Goal: Task Accomplishment & Management: Manage account settings

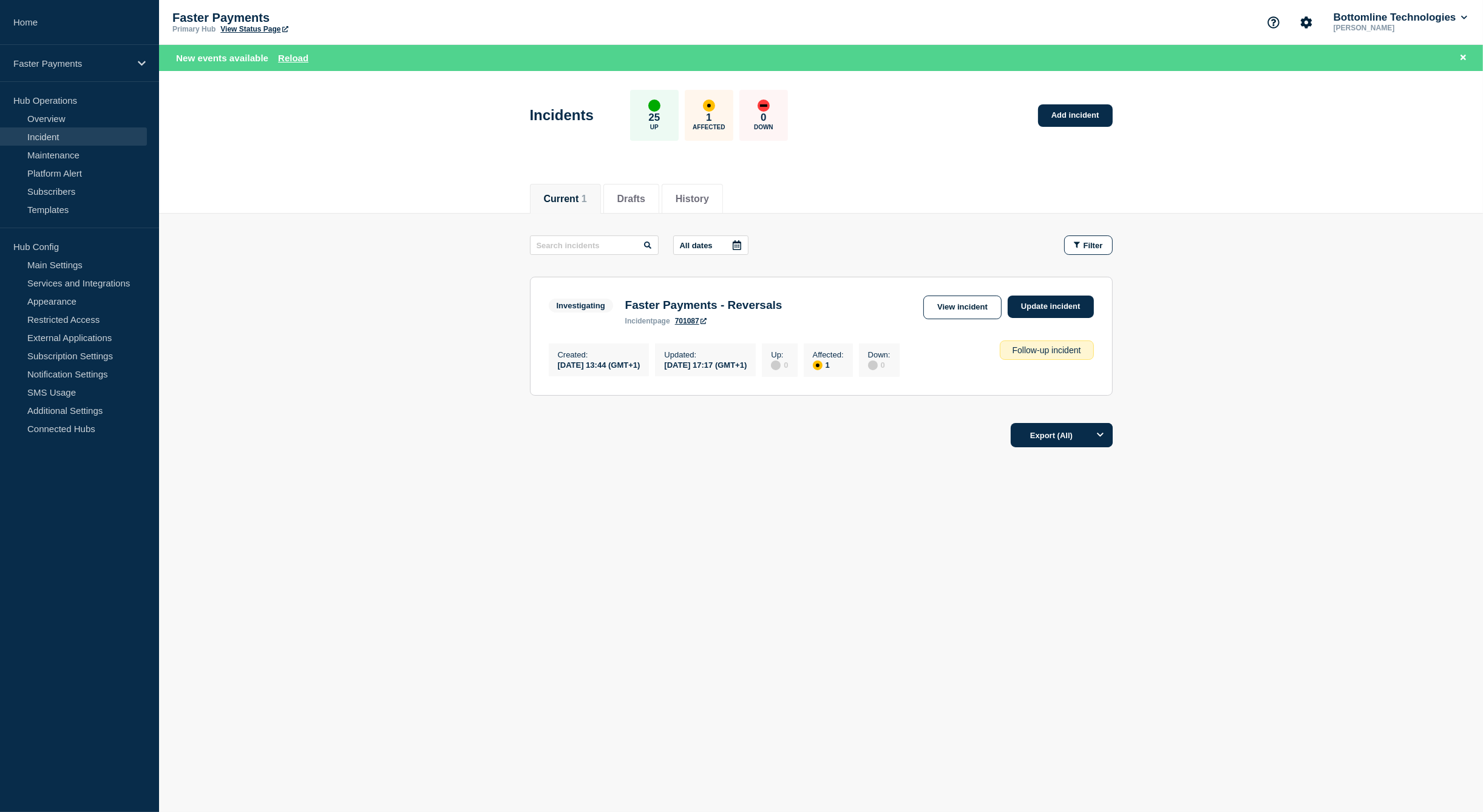
drag, startPoint x: 903, startPoint y: 548, endPoint x: 906, endPoint y: 539, distance: 9.5
click at [903, 547] on main "Incidents 25 Up 1 Affected 0 Down Add incident Current Drafts History Current 1…" at bounding box center [821, 314] width 1324 height 487
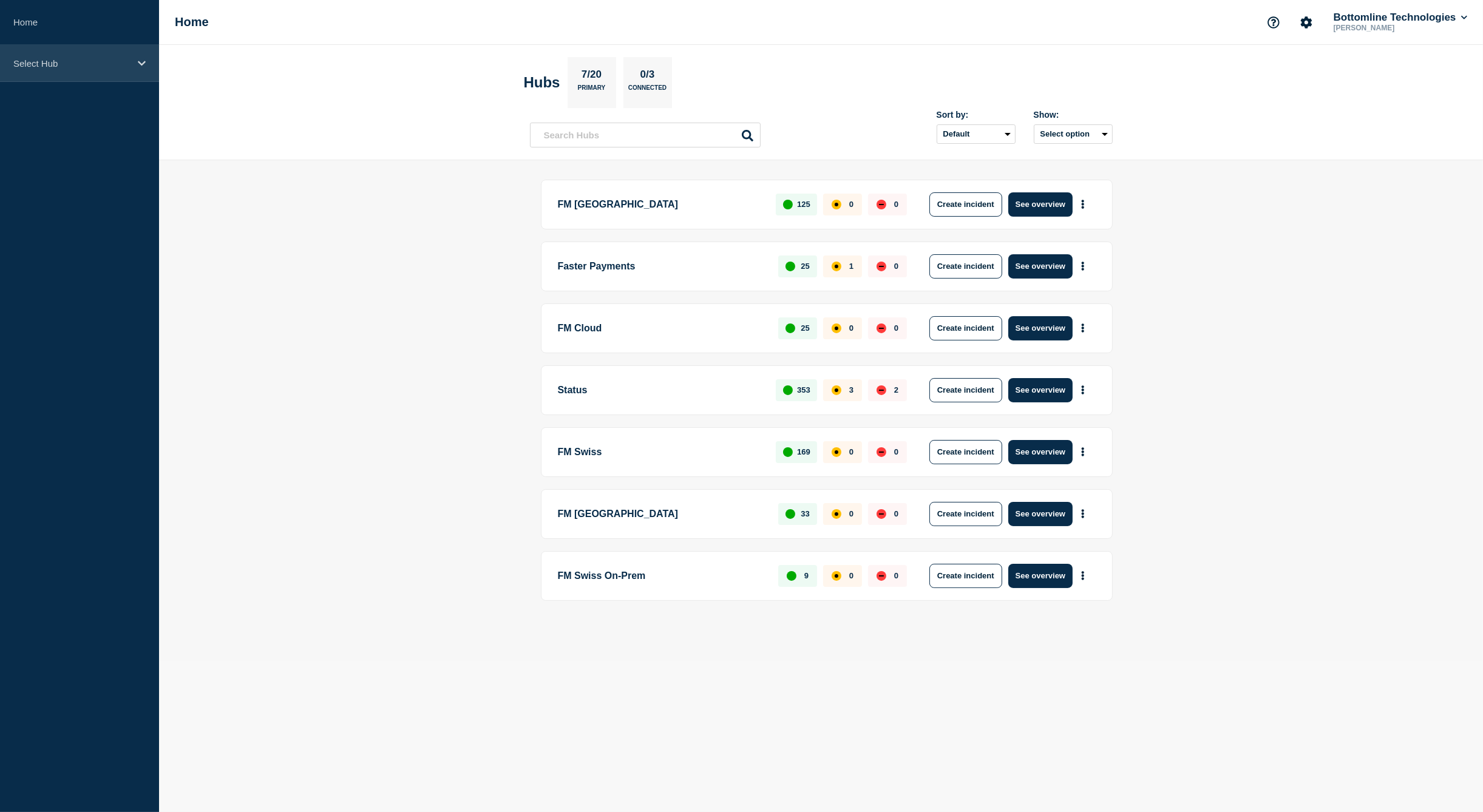
click at [62, 66] on p "Select Hub" at bounding box center [71, 63] width 116 height 10
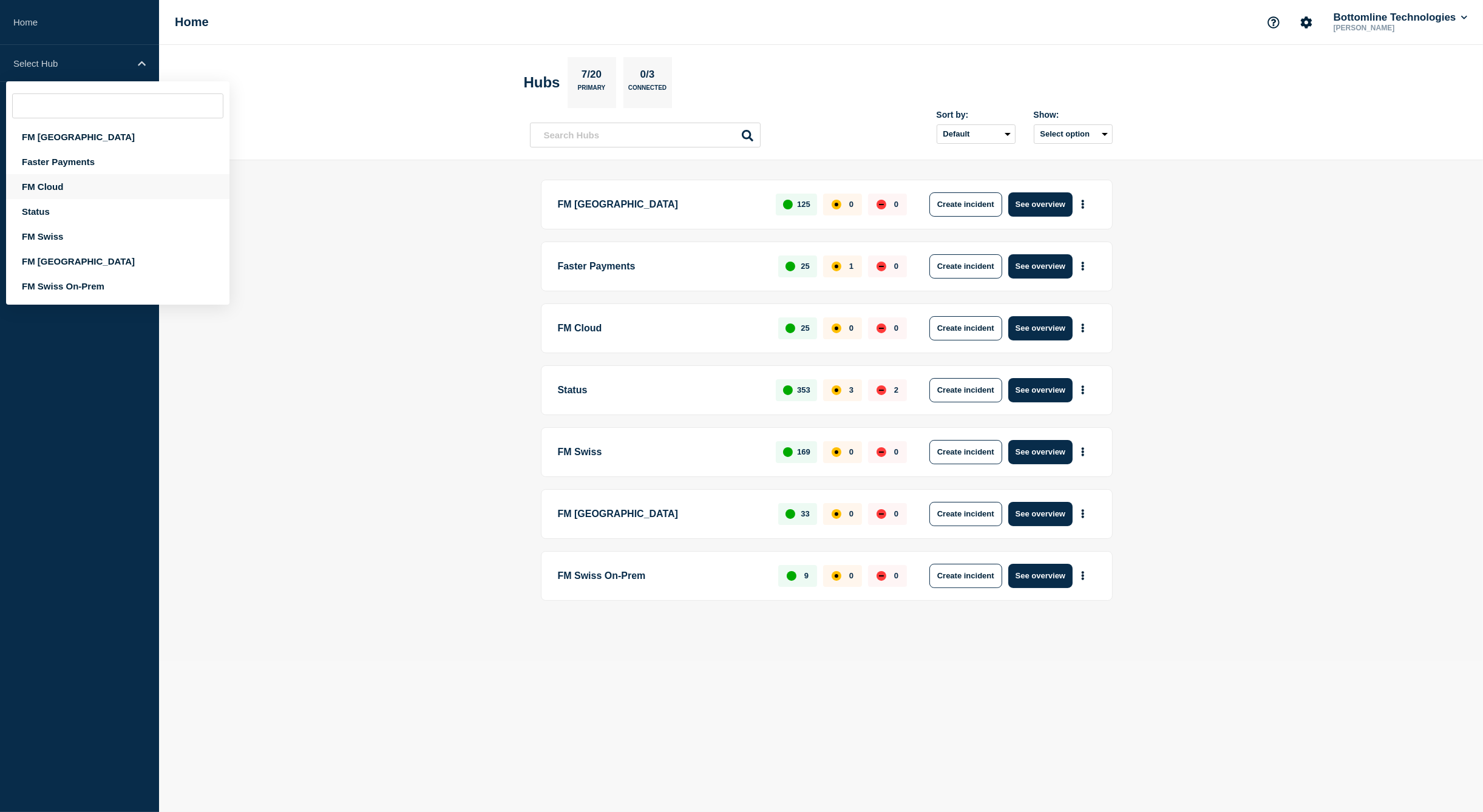
click at [71, 175] on div "FM Cloud" at bounding box center [118, 186] width 223 height 25
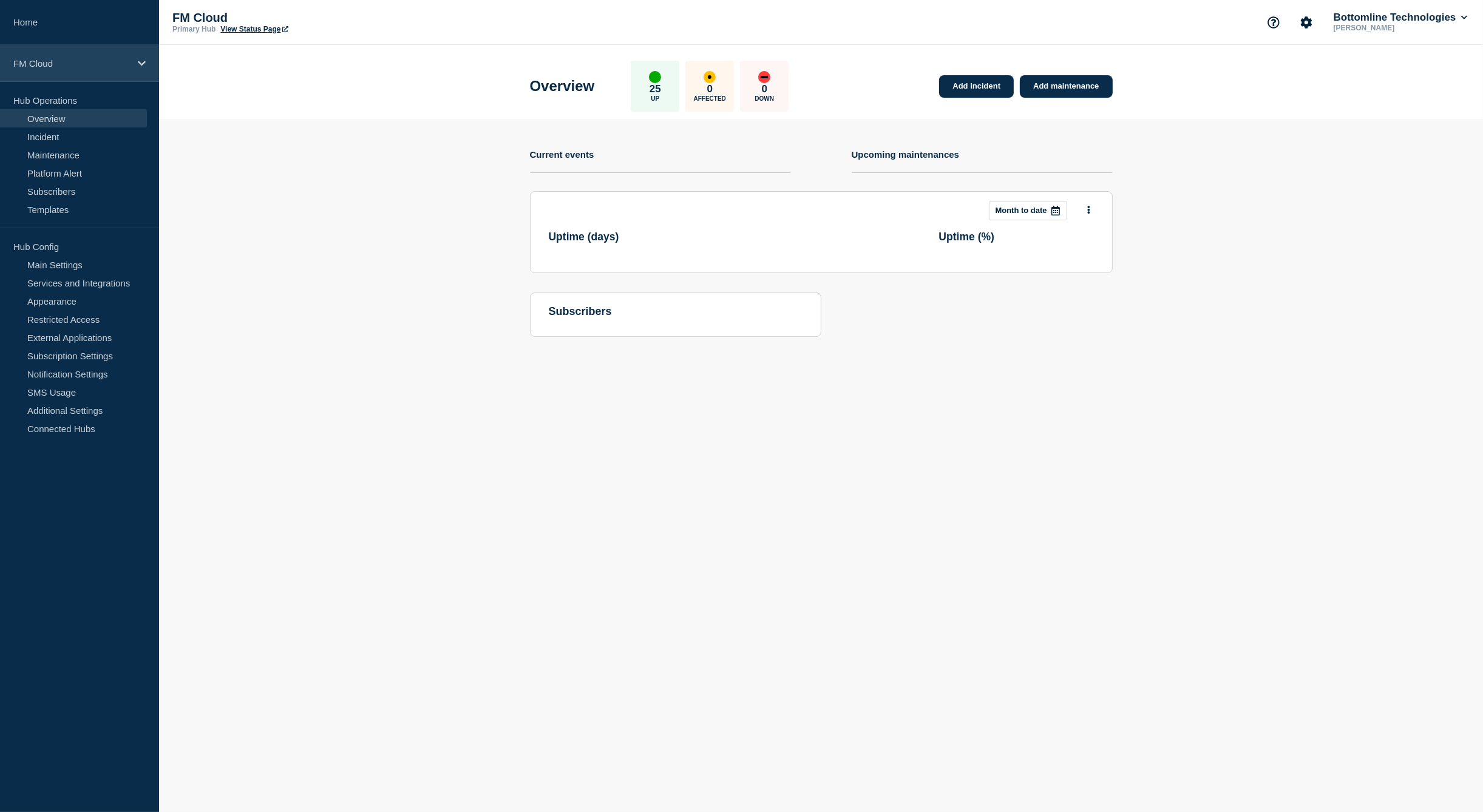
click at [79, 54] on div "FM Cloud" at bounding box center [79, 63] width 159 height 37
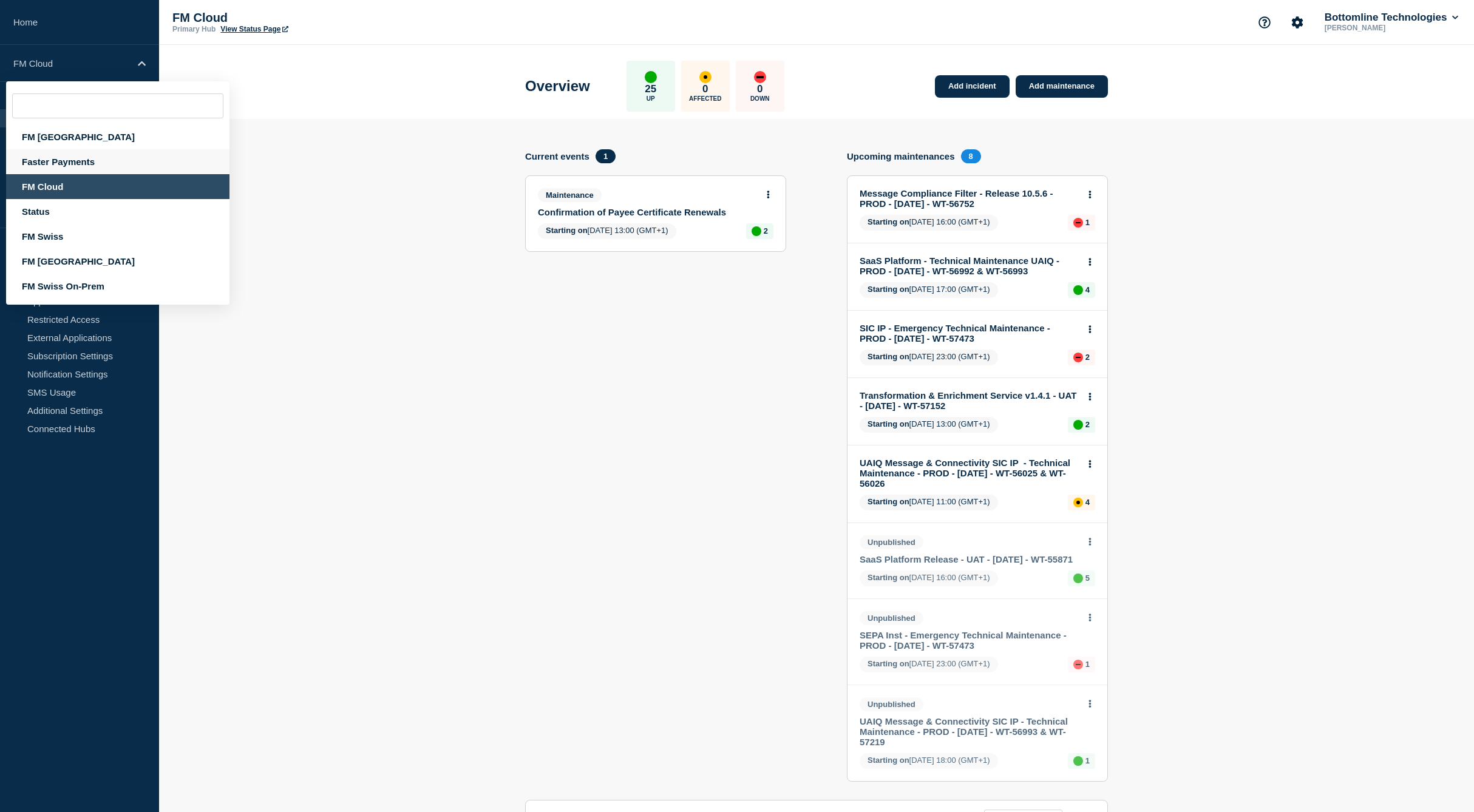
click at [107, 167] on div "Faster Payments" at bounding box center [118, 161] width 223 height 25
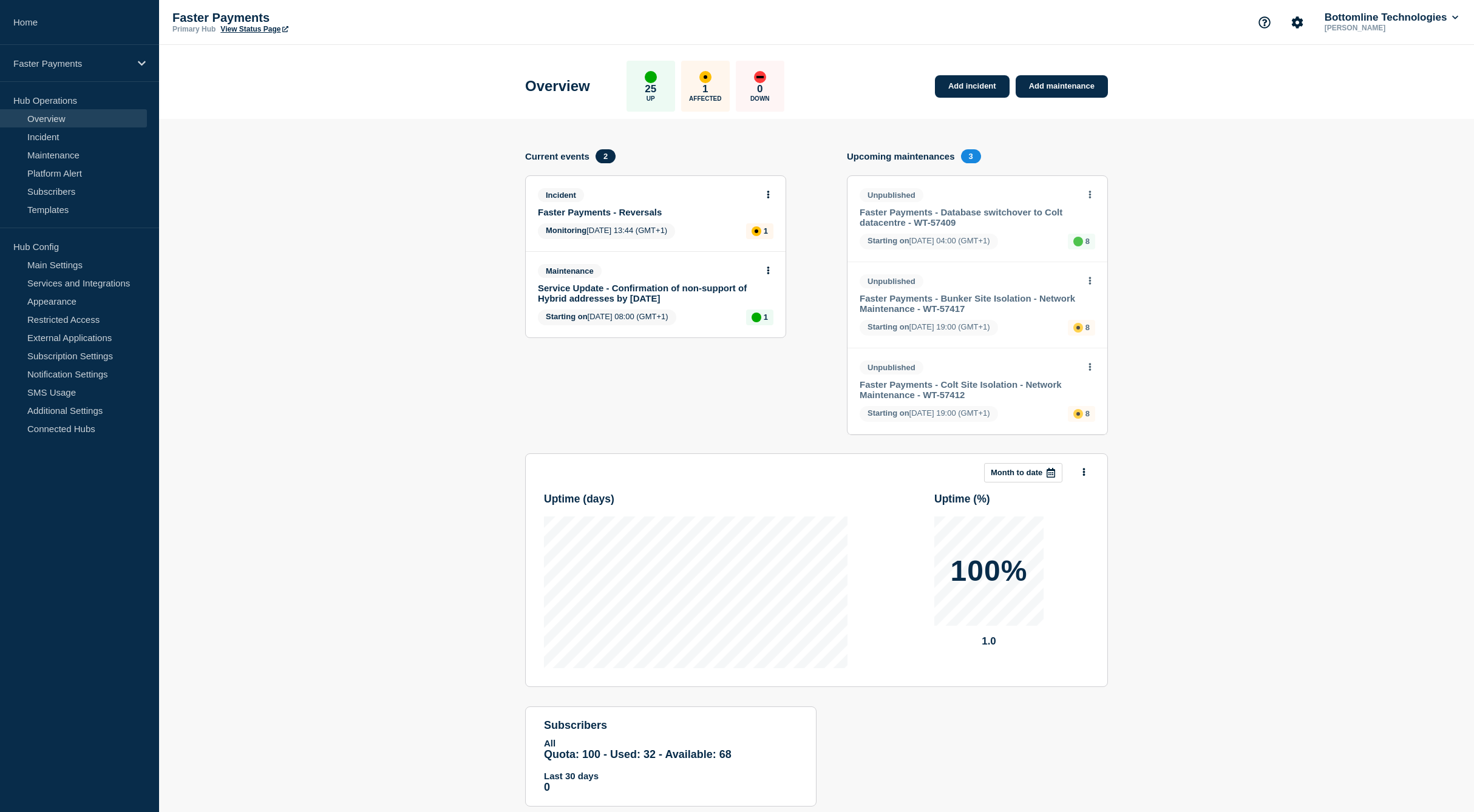
click at [601, 210] on link "Faster Payments - Reversals" at bounding box center [647, 212] width 219 height 10
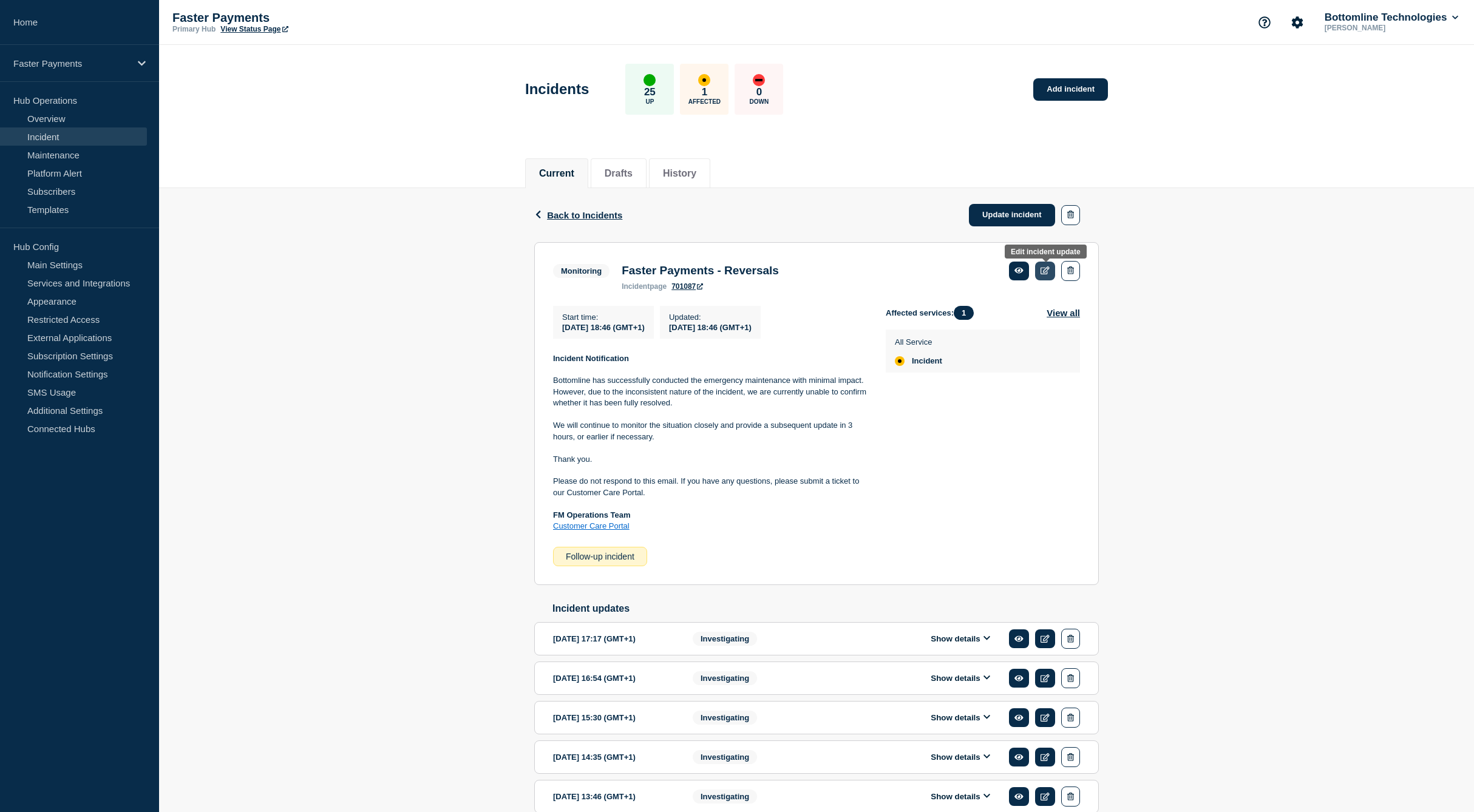
click at [1044, 271] on icon at bounding box center [1045, 271] width 9 height 8
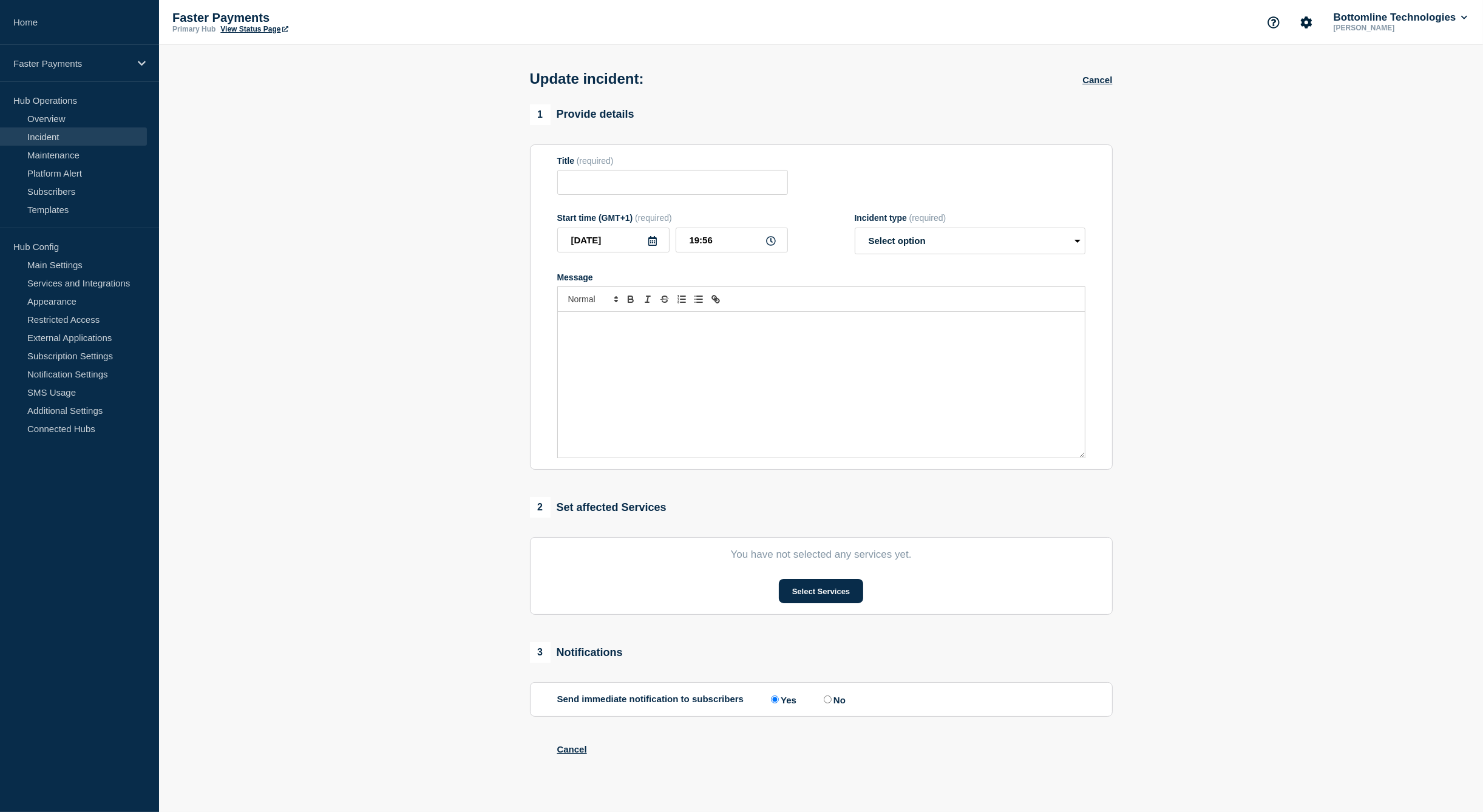
type input "Faster Payments - Reversals"
type input "18:46"
select select "monitoring"
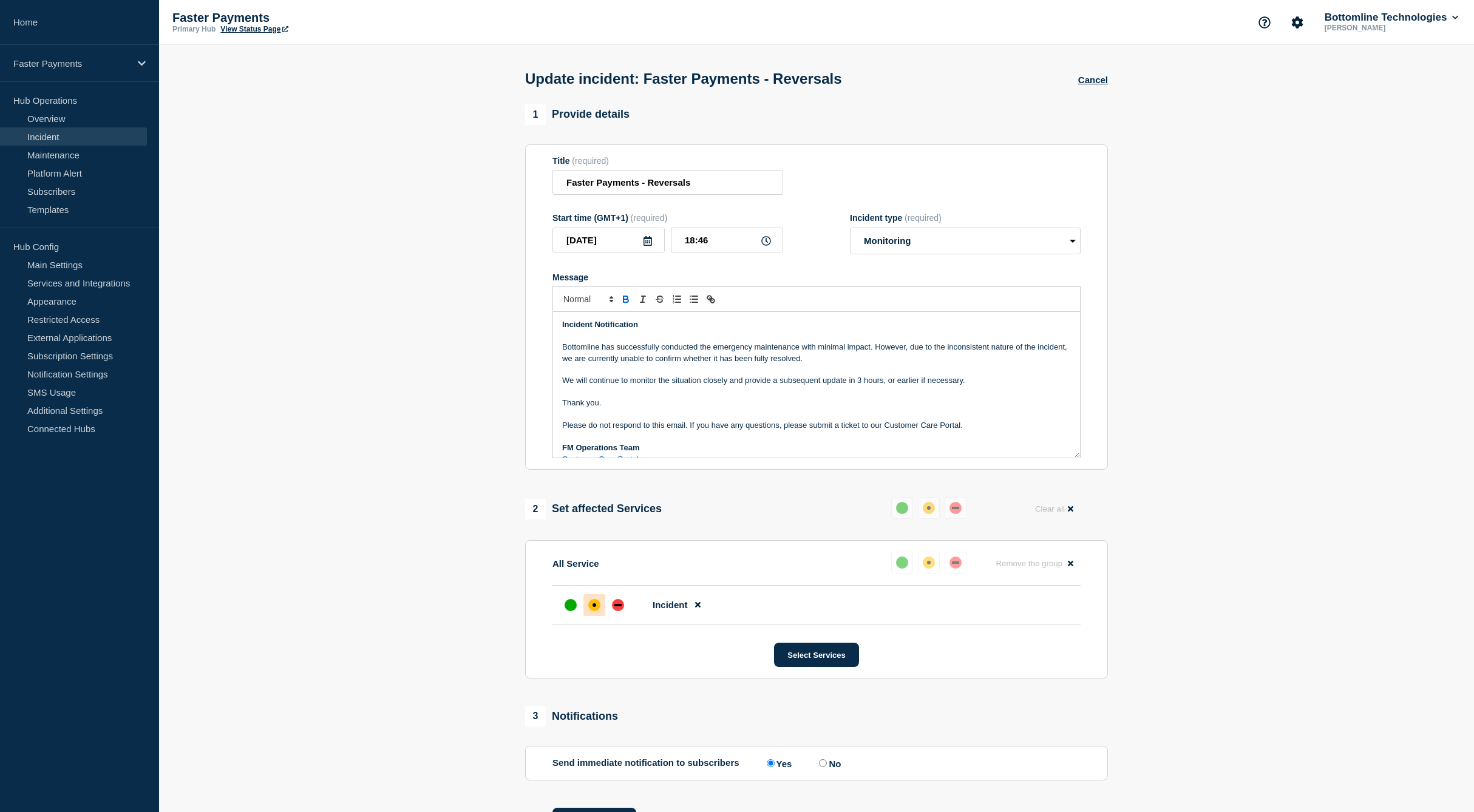
click at [860, 352] on p "Bottomline has successfully conducted the emergency maintenance with minimal im…" at bounding box center [816, 353] width 509 height 22
click at [859, 355] on p "Bottomline has successfully conducted the emergency maintenance with minimal im…" at bounding box center [816, 353] width 509 height 22
click at [894, 384] on p "We will continue to monitor the situation closely and provide a subsequent upda…" at bounding box center [816, 380] width 509 height 11
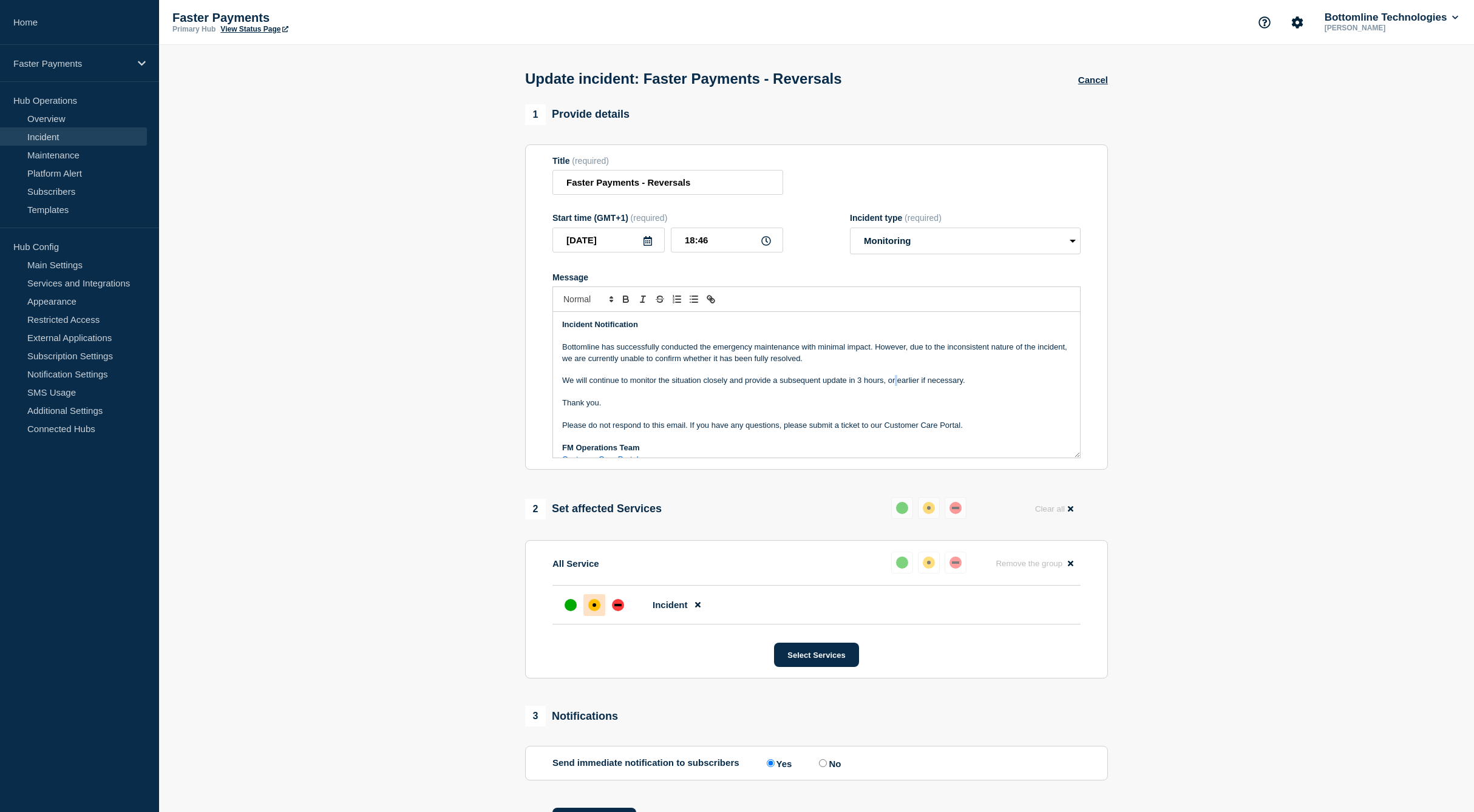
click at [894, 384] on p "We will continue to monitor the situation closely and provide a subsequent upda…" at bounding box center [816, 380] width 509 height 11
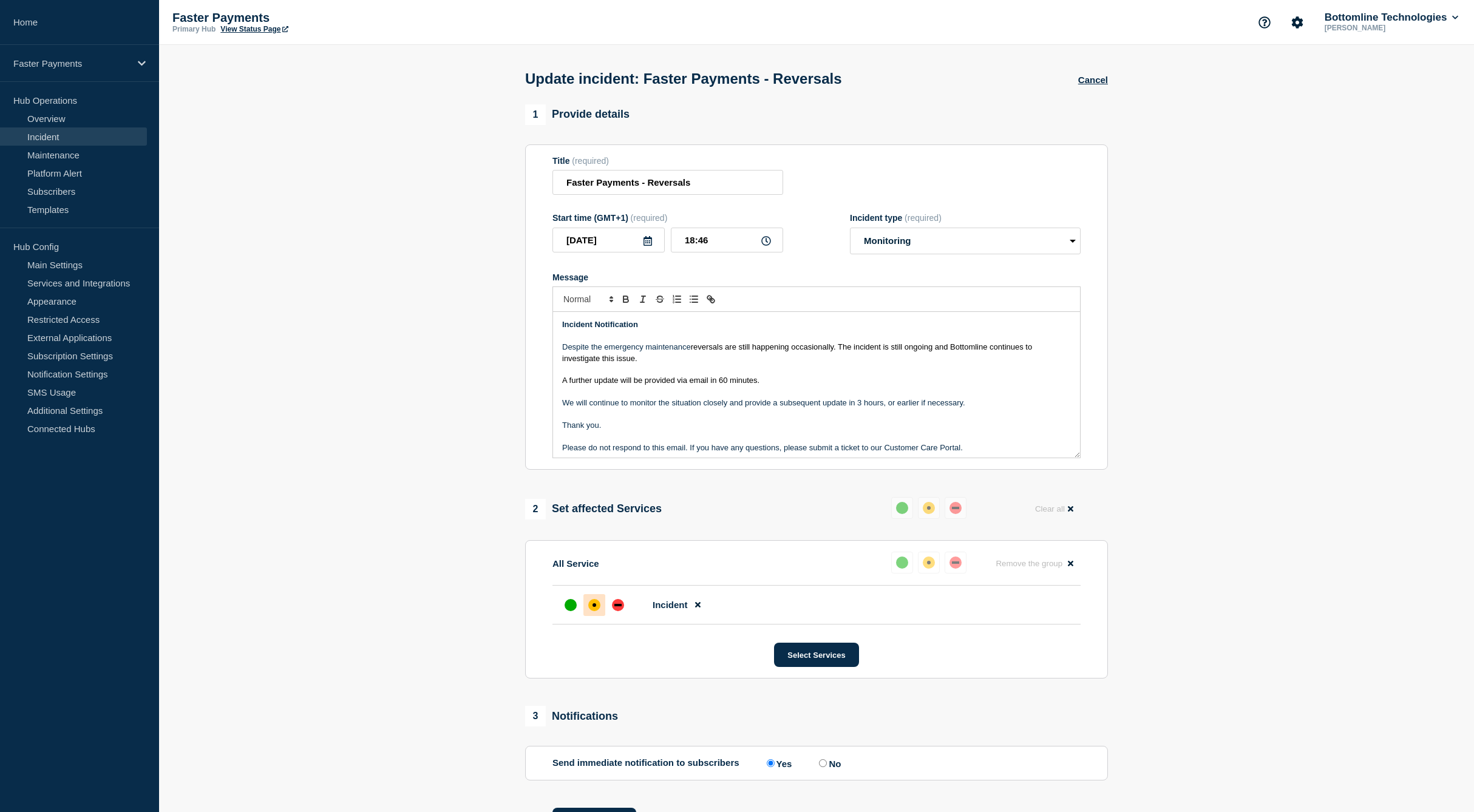
drag, startPoint x: 675, startPoint y: 363, endPoint x: 701, endPoint y: 367, distance: 26.3
click at [675, 364] on p "Despite the emergency maintenance reversals are still happening occasionally. T…" at bounding box center [816, 353] width 509 height 22
click at [830, 386] on p "A further update will be provided via email in 60 minutes." at bounding box center [816, 380] width 509 height 11
drag, startPoint x: 792, startPoint y: 388, endPoint x: 556, endPoint y: 349, distance: 239.2
click at [556, 349] on div "Incident Notification Despite the emergency maintenance reversals are still hap…" at bounding box center [816, 384] width 527 height 146
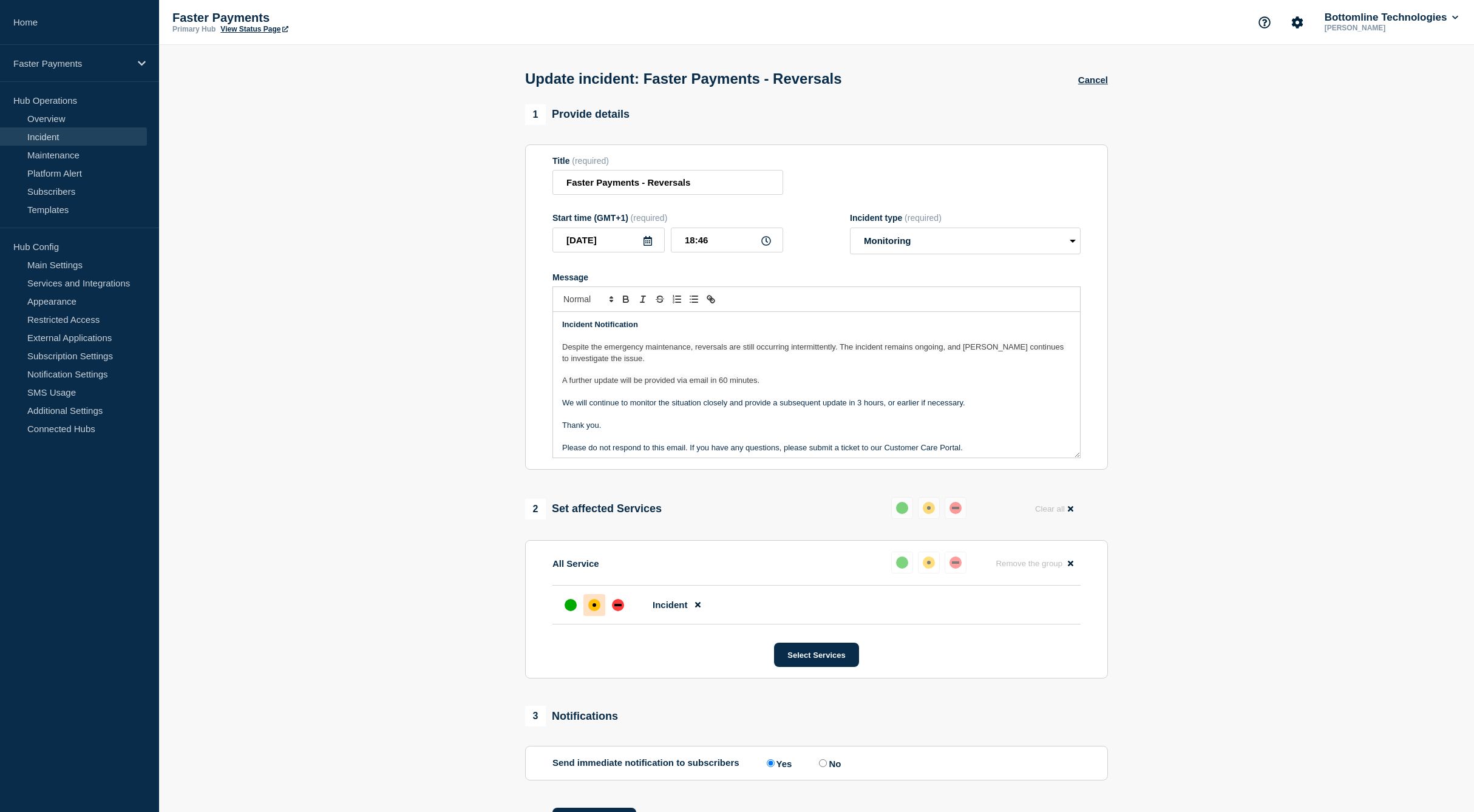
click at [783, 404] on p "We will continue to monitor the situation closely and provide a subsequent upda…" at bounding box center [816, 403] width 509 height 11
click at [944, 242] on select "Select option Investigating Identified Monitoring Resolved" at bounding box center [965, 241] width 230 height 27
select select "investigating"
click at [850, 231] on select "Select option Investigating Identified Monitoring Resolved" at bounding box center [965, 241] width 230 height 27
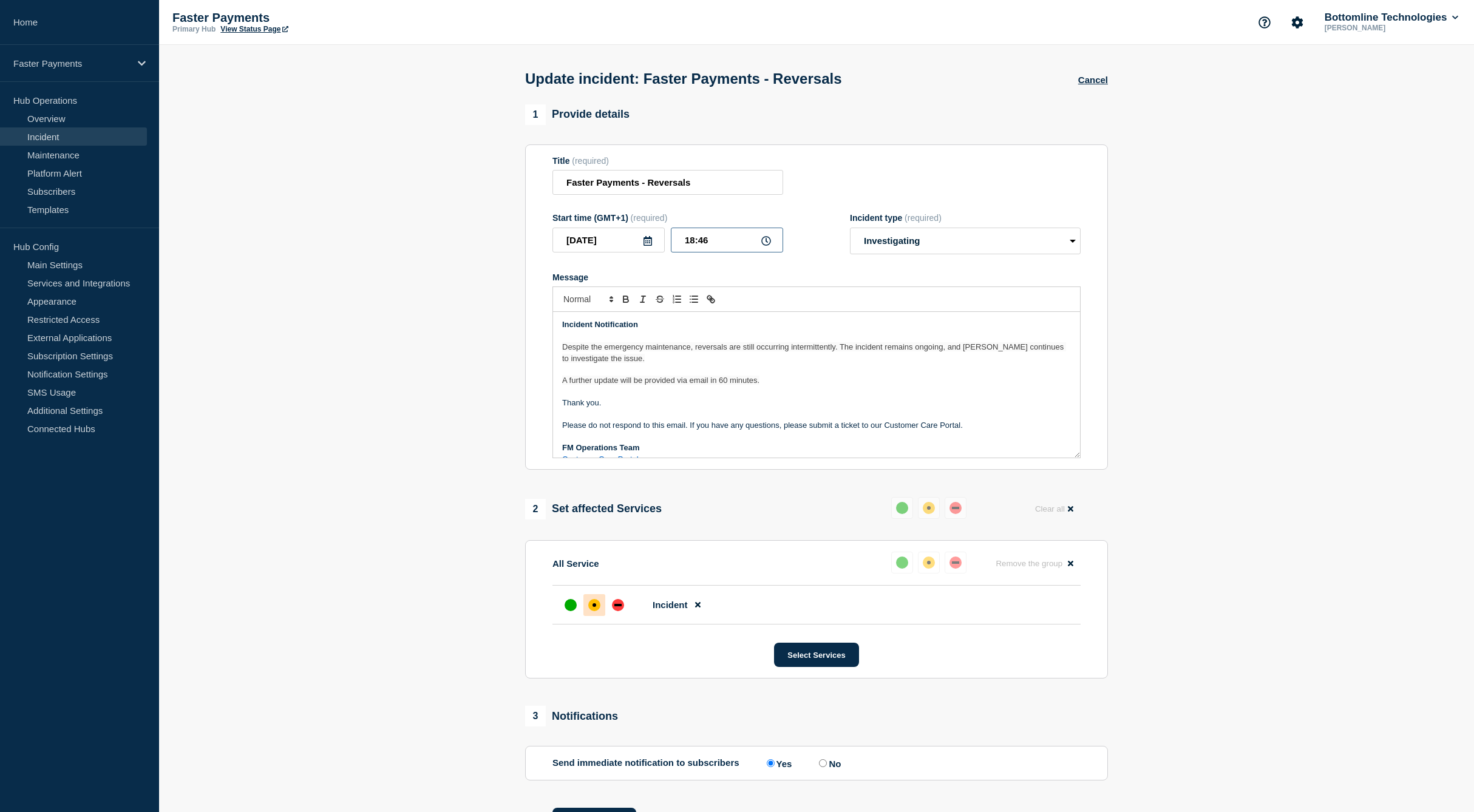
drag, startPoint x: 711, startPoint y: 249, endPoint x: 686, endPoint y: 246, distance: 25.2
click at [710, 248] on input "18:46" at bounding box center [726, 240] width 112 height 25
click at [682, 244] on input "18:46" at bounding box center [726, 240] width 112 height 25
type input "20:00"
click at [807, 375] on p "Message" at bounding box center [816, 369] width 509 height 11
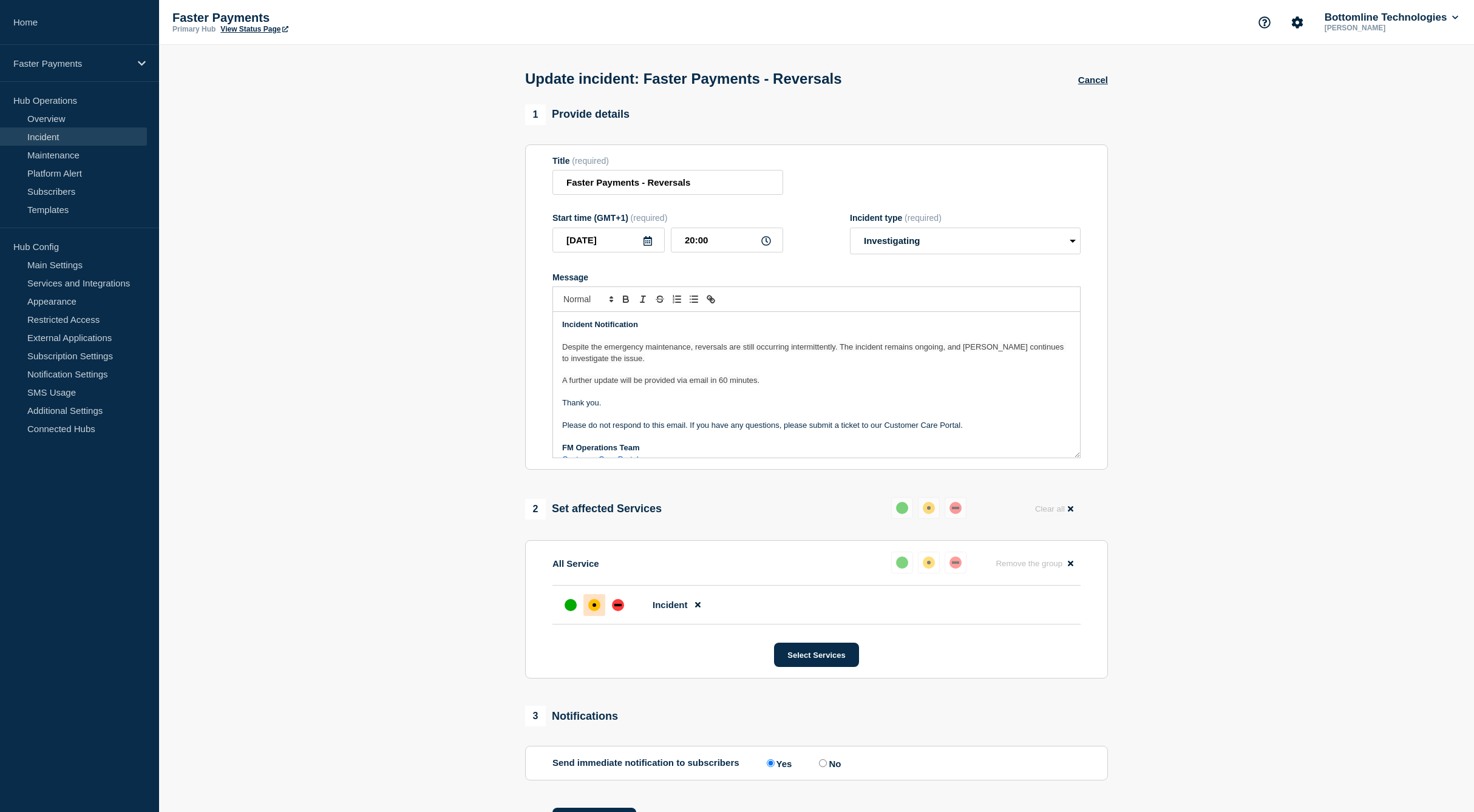
click at [808, 397] on p "Message" at bounding box center [816, 392] width 509 height 11
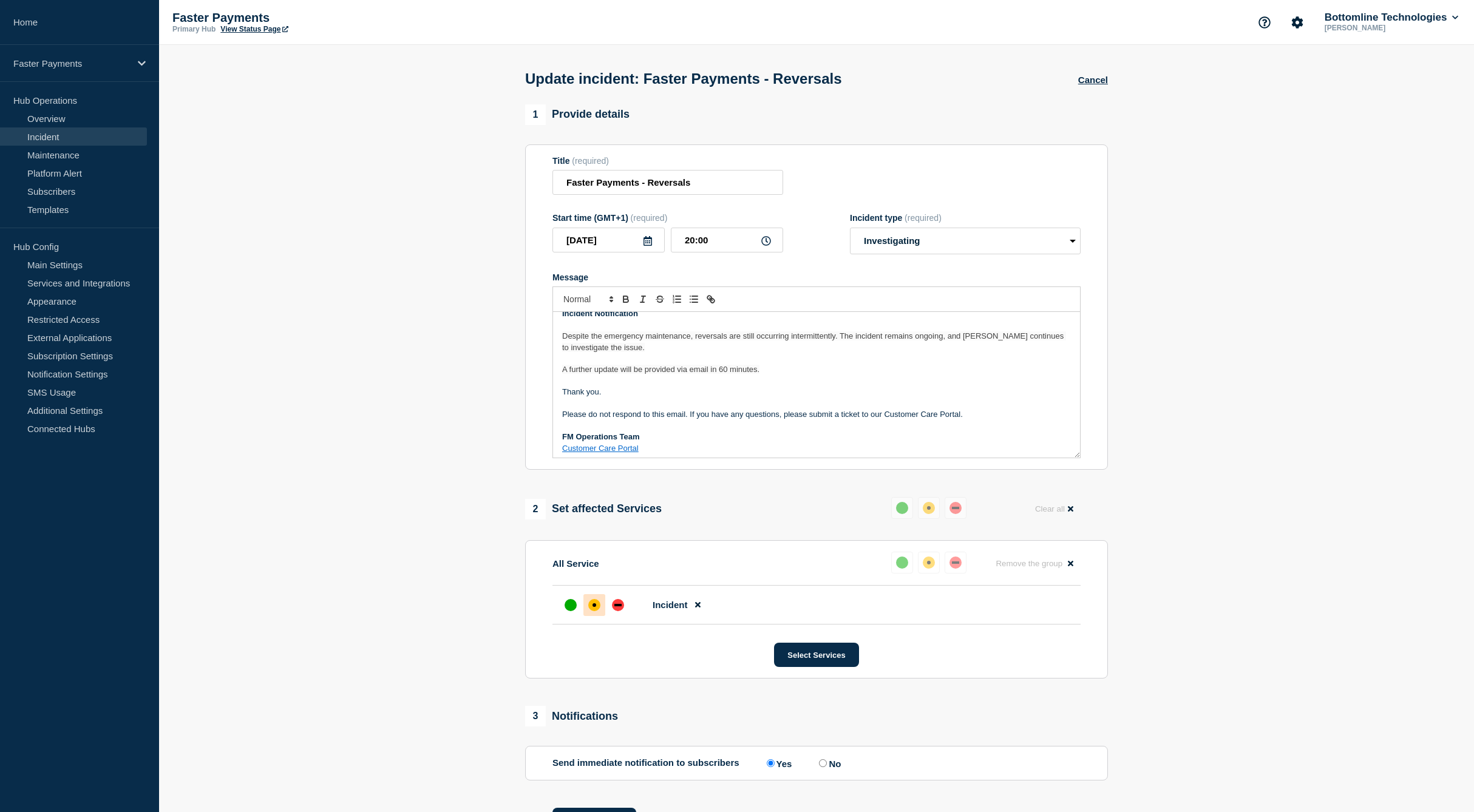
scroll to position [15, 0]
click at [369, 355] on section "1 Provide details Title (required) Faster Payments - Reversals Start time (GMT+…" at bounding box center [816, 483] width 1315 height 758
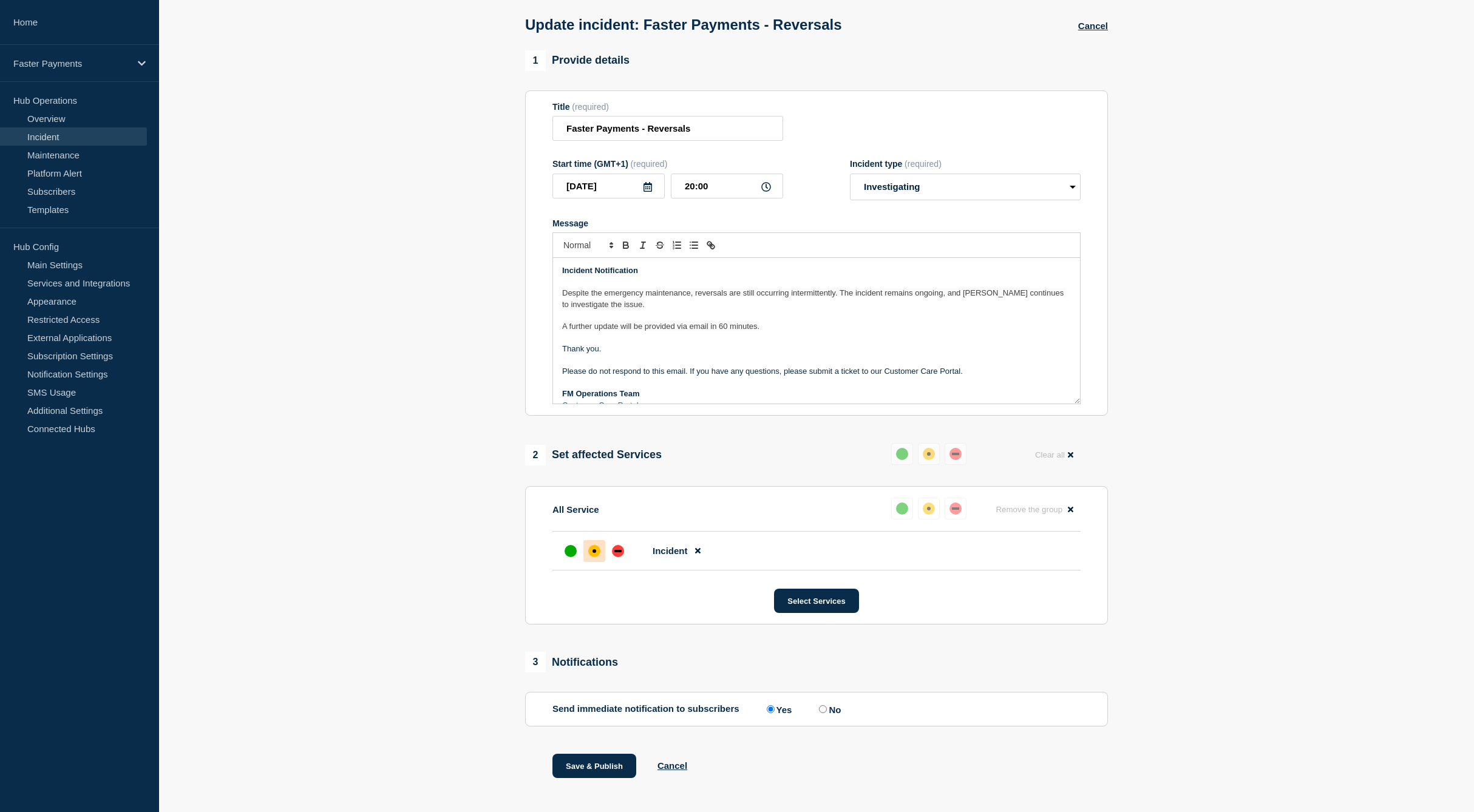
scroll to position [75, 0]
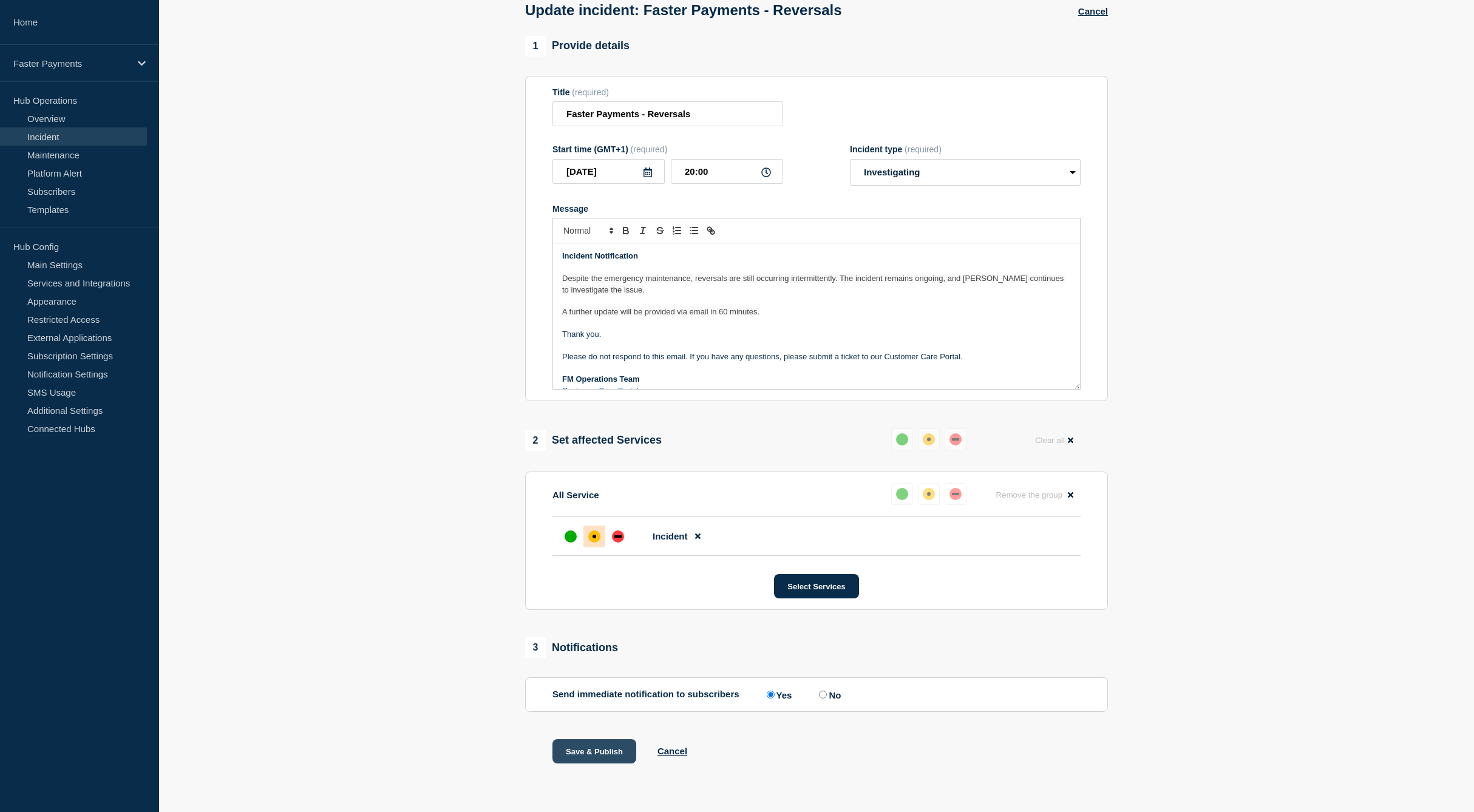
click at [600, 751] on button "Save & Publish" at bounding box center [594, 751] width 84 height 24
